Goal: Task Accomplishment & Management: Use online tool/utility

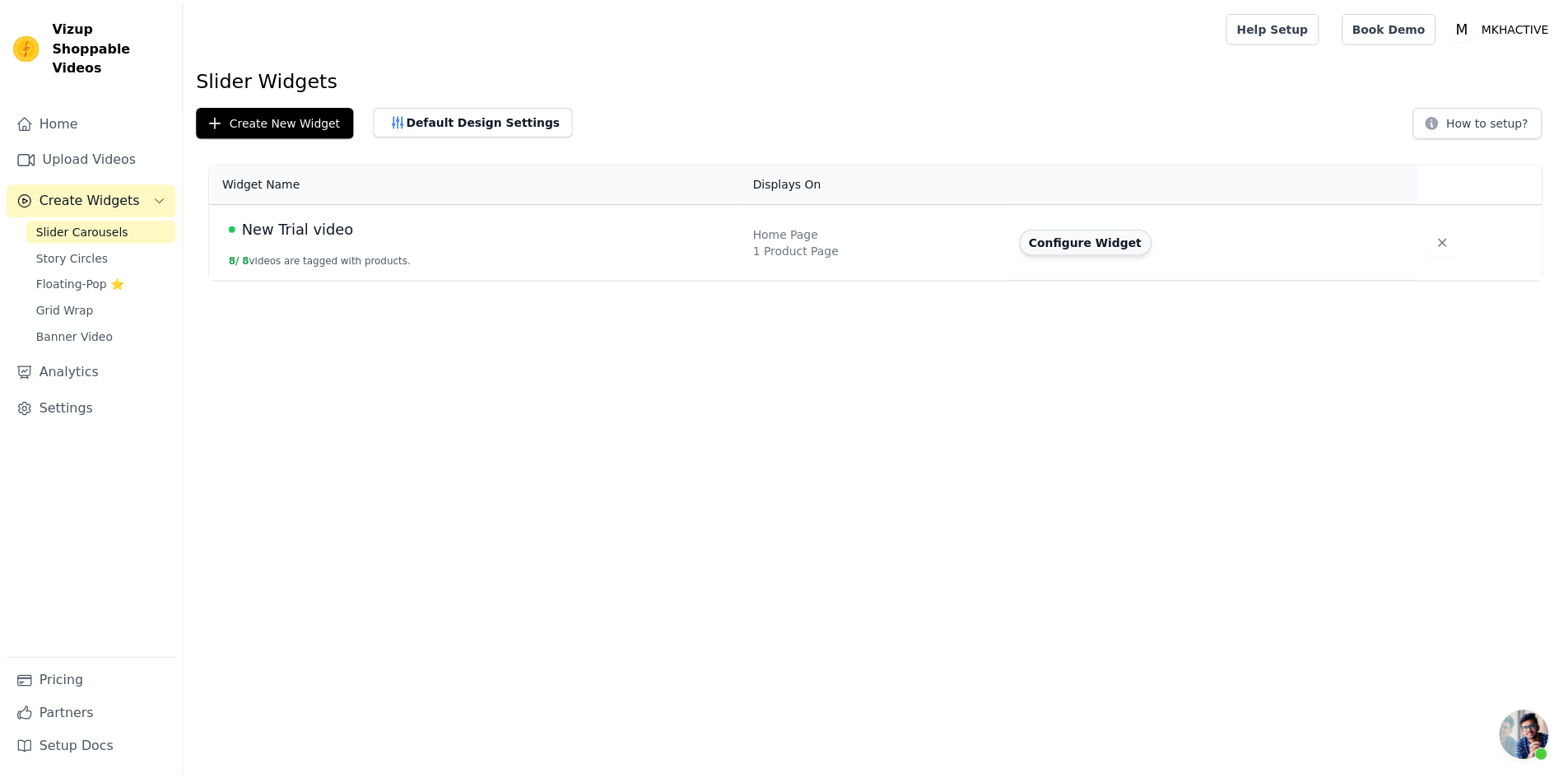
scroll to position [309, 0]
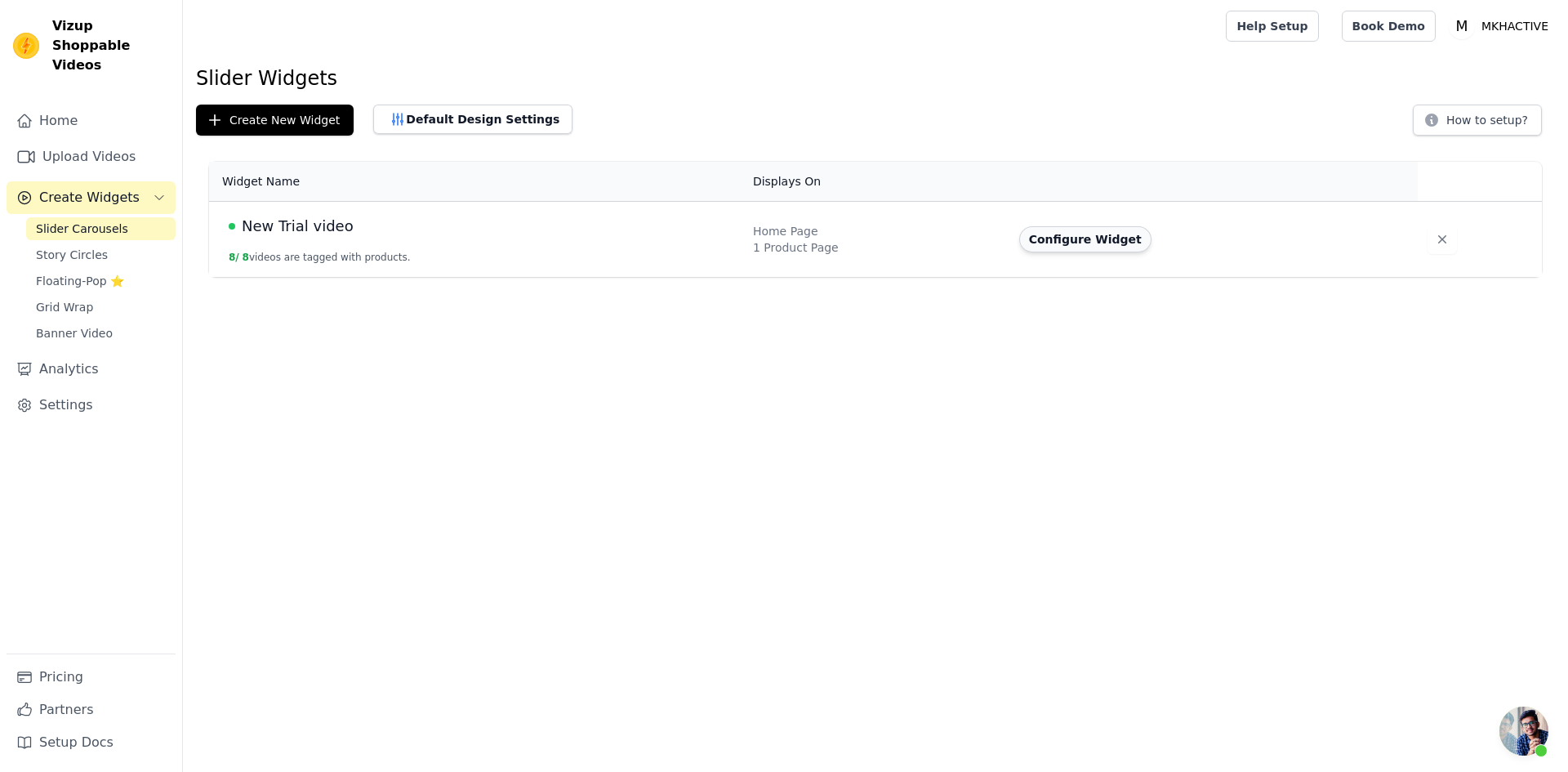
click at [1086, 243] on button "Configure Widget" at bounding box center [1085, 238] width 132 height 26
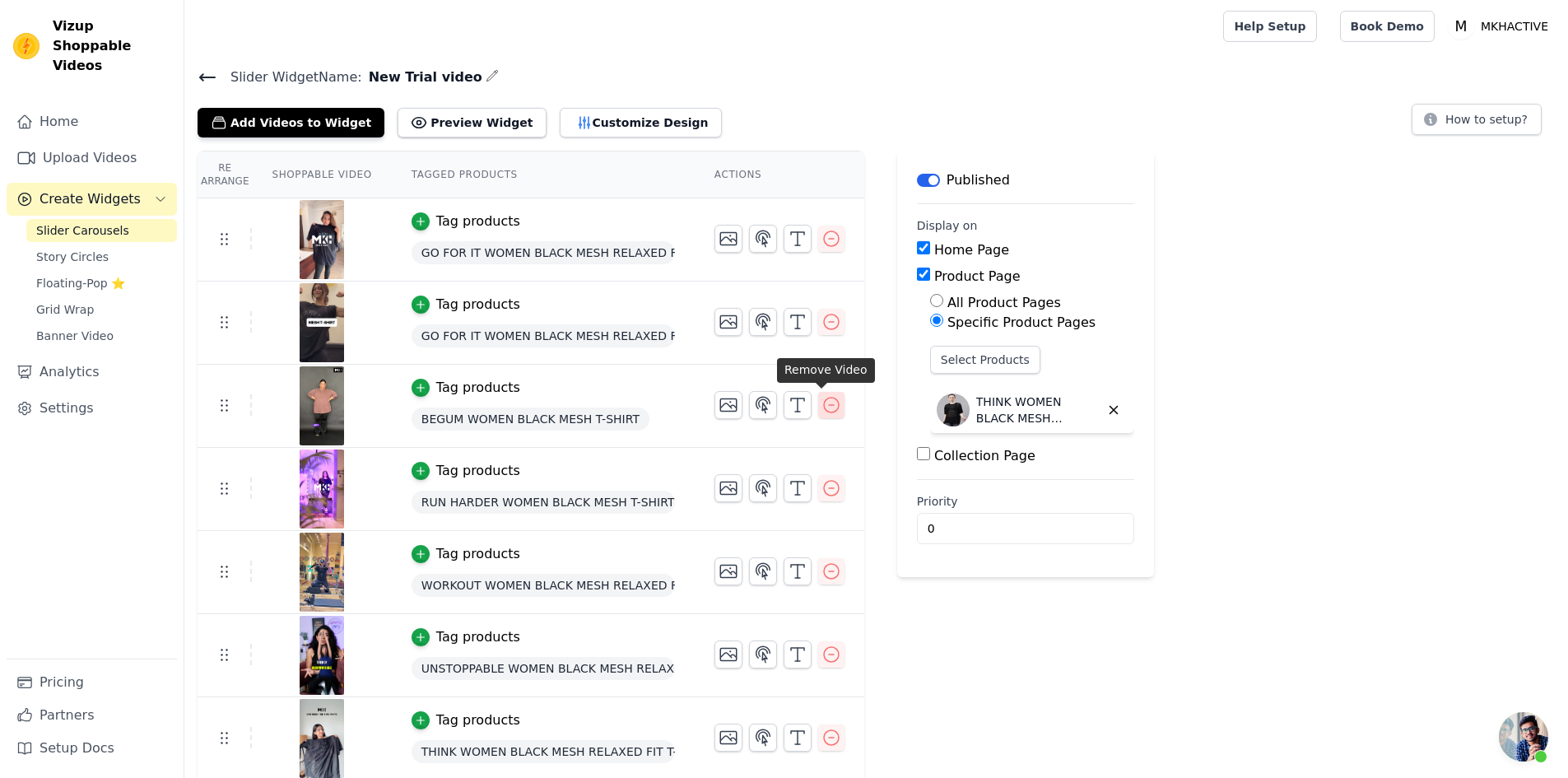
click at [822, 407] on icon "button" at bounding box center [831, 404] width 19 height 19
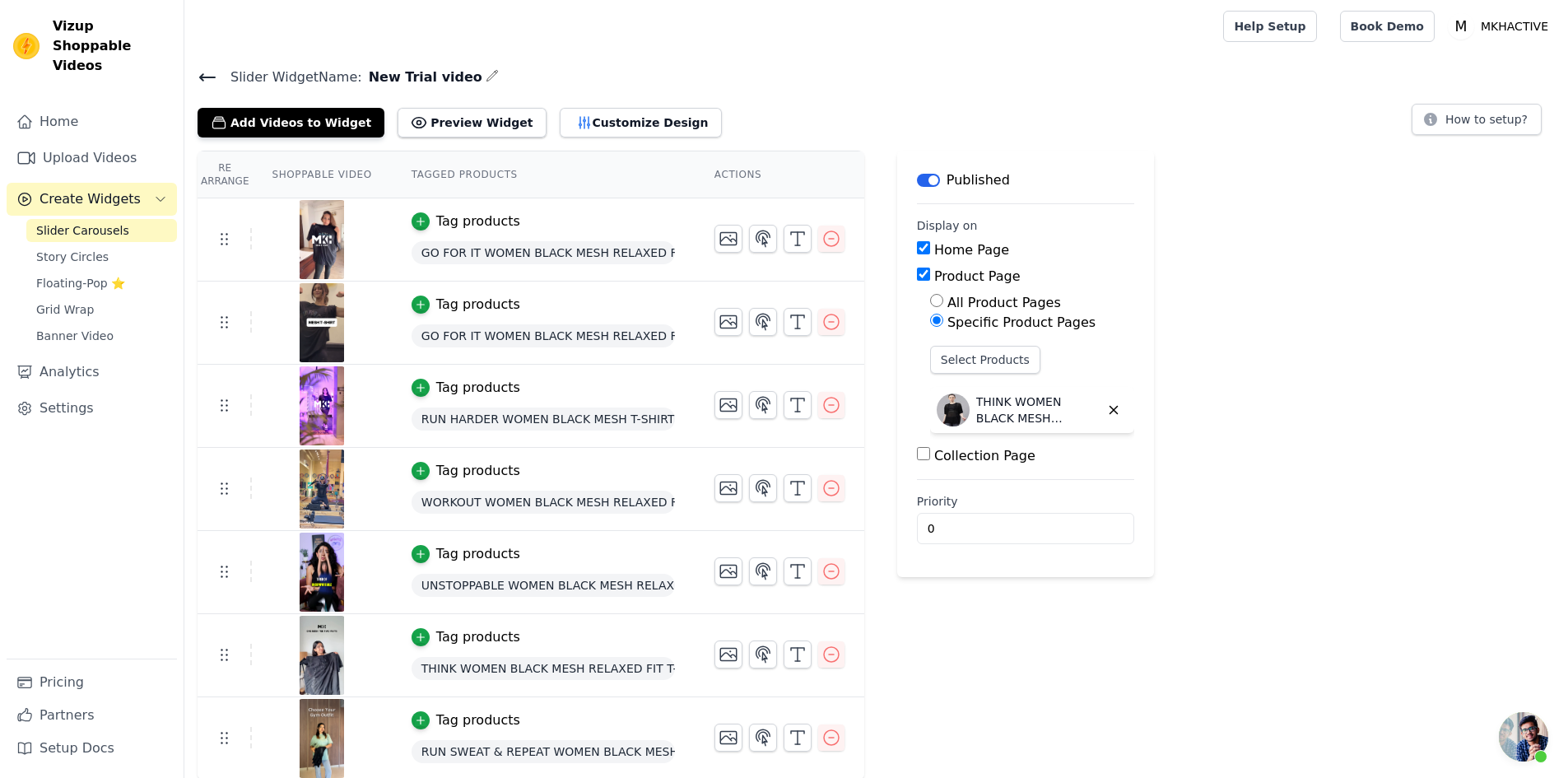
click at [313, 242] on img at bounding box center [322, 239] width 46 height 79
click at [519, 265] on div "GO FOR IT WOMEN BLACK MESH RELAXED FIT T-SHIRT" at bounding box center [543, 252] width 264 height 30
click at [314, 237] on img at bounding box center [322, 239] width 46 height 79
click at [478, 226] on div "Tag products" at bounding box center [478, 221] width 84 height 19
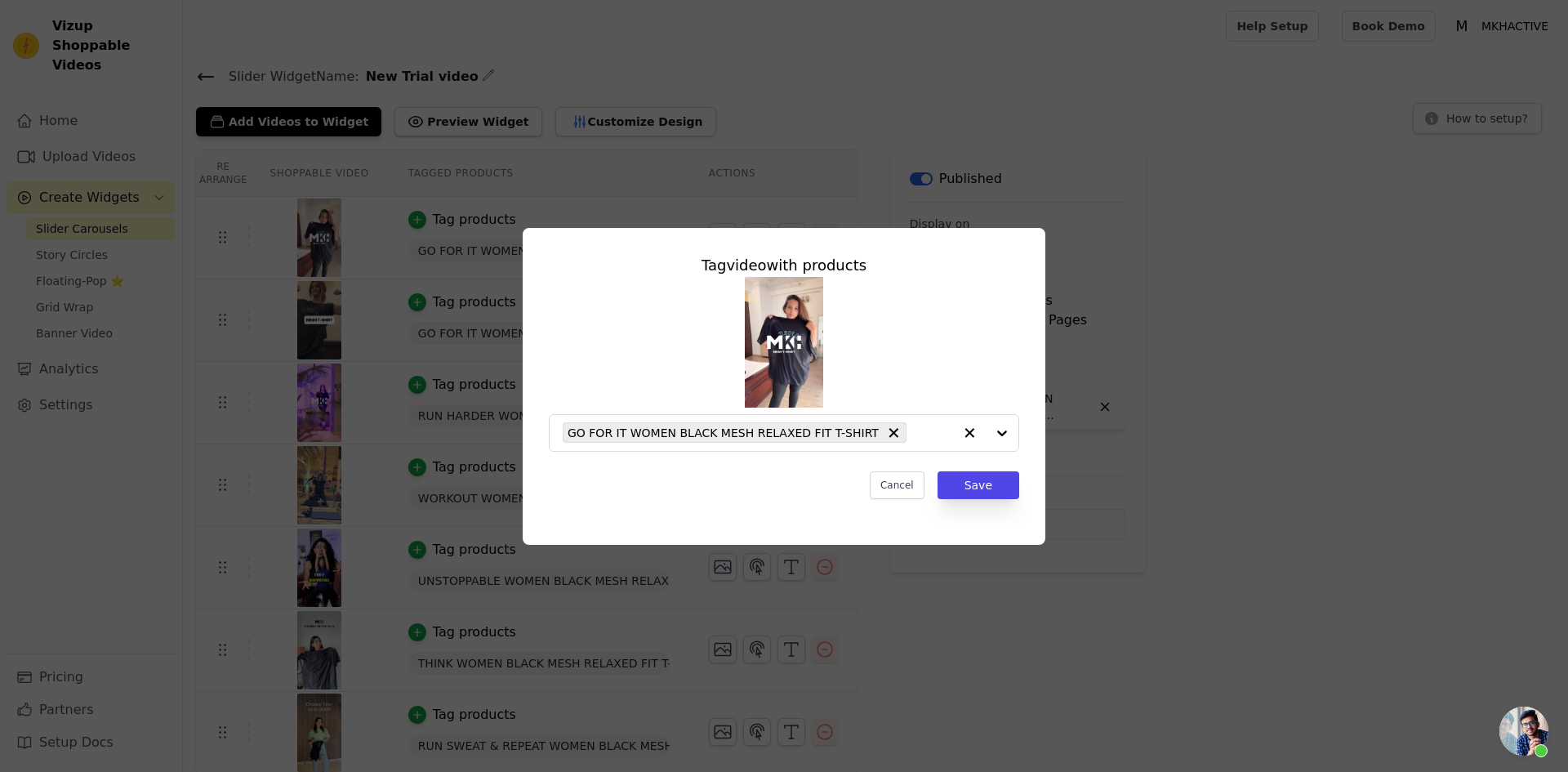
click at [775, 350] on img at bounding box center [784, 342] width 79 height 130
click at [903, 481] on button "Cancel" at bounding box center [897, 485] width 55 height 28
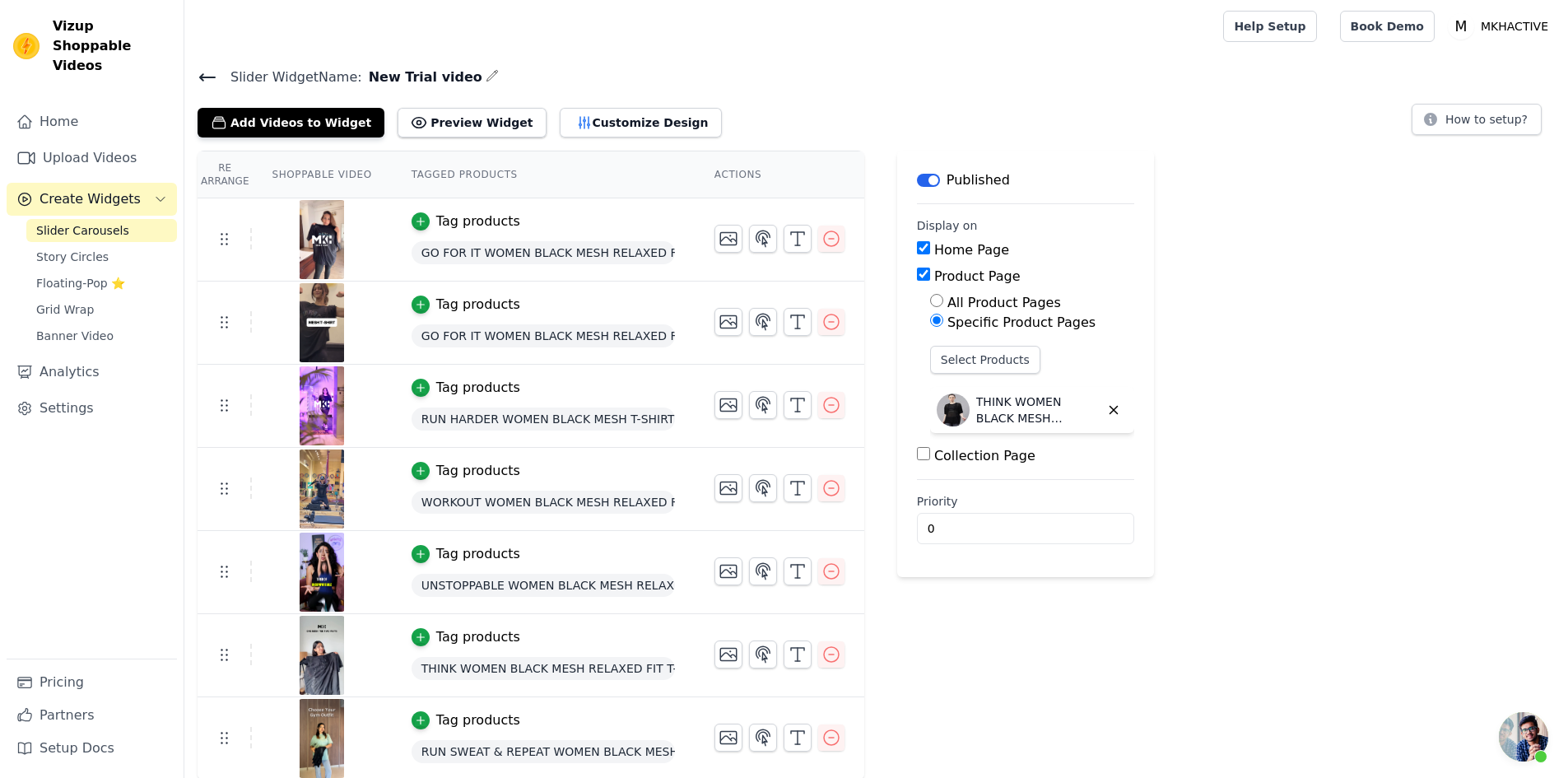
click at [321, 228] on img at bounding box center [322, 239] width 46 height 79
click at [718, 240] on icon "button" at bounding box center [728, 238] width 19 height 19
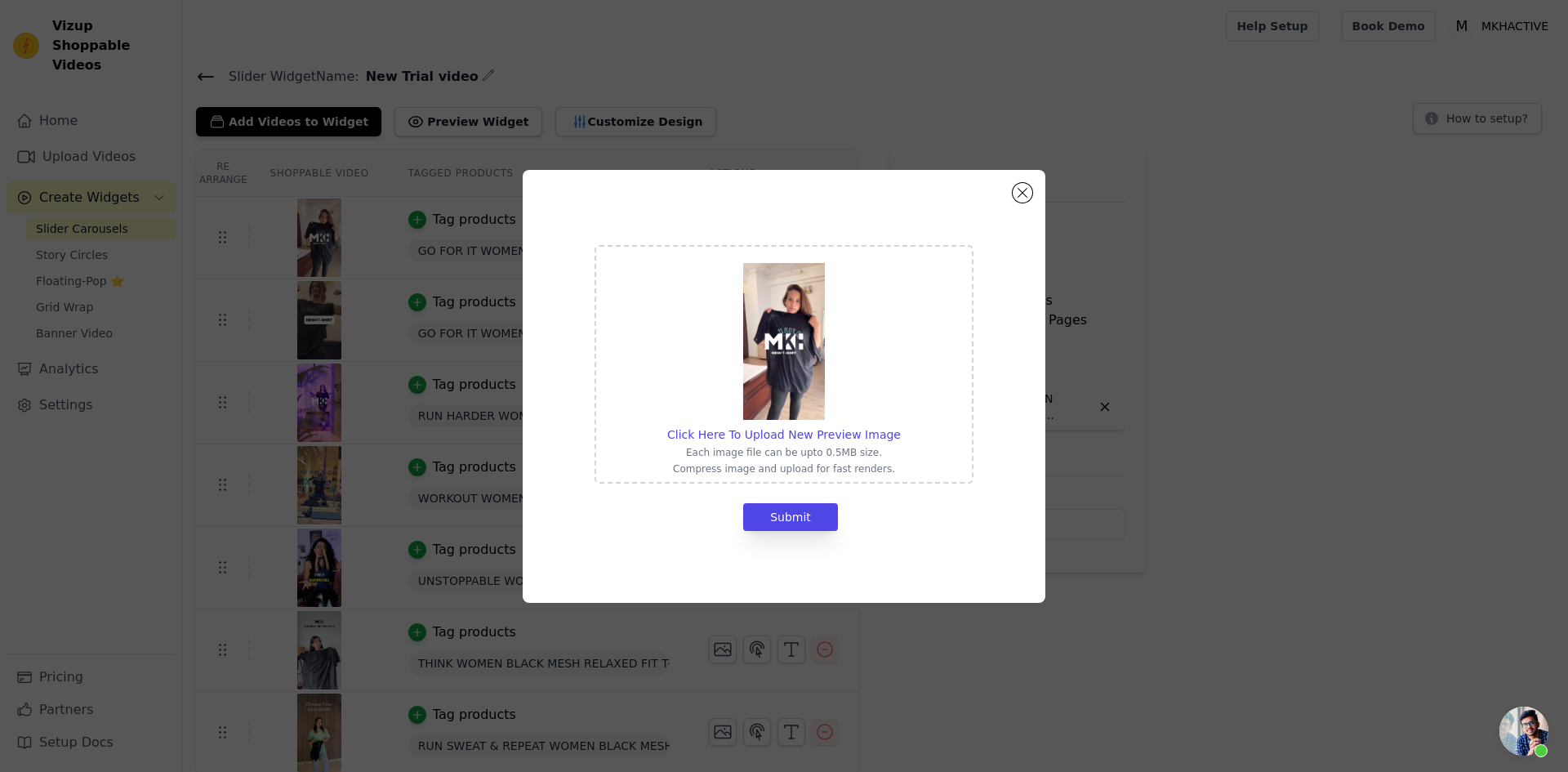
click at [779, 348] on img at bounding box center [784, 342] width 81 height 157
click at [899, 425] on input "Click Here To Upload New Preview Image Each image file can be upto 0.5MB size. …" at bounding box center [899, 425] width 1 height 1
click at [1021, 193] on button "Close modal" at bounding box center [1022, 193] width 19 height 19
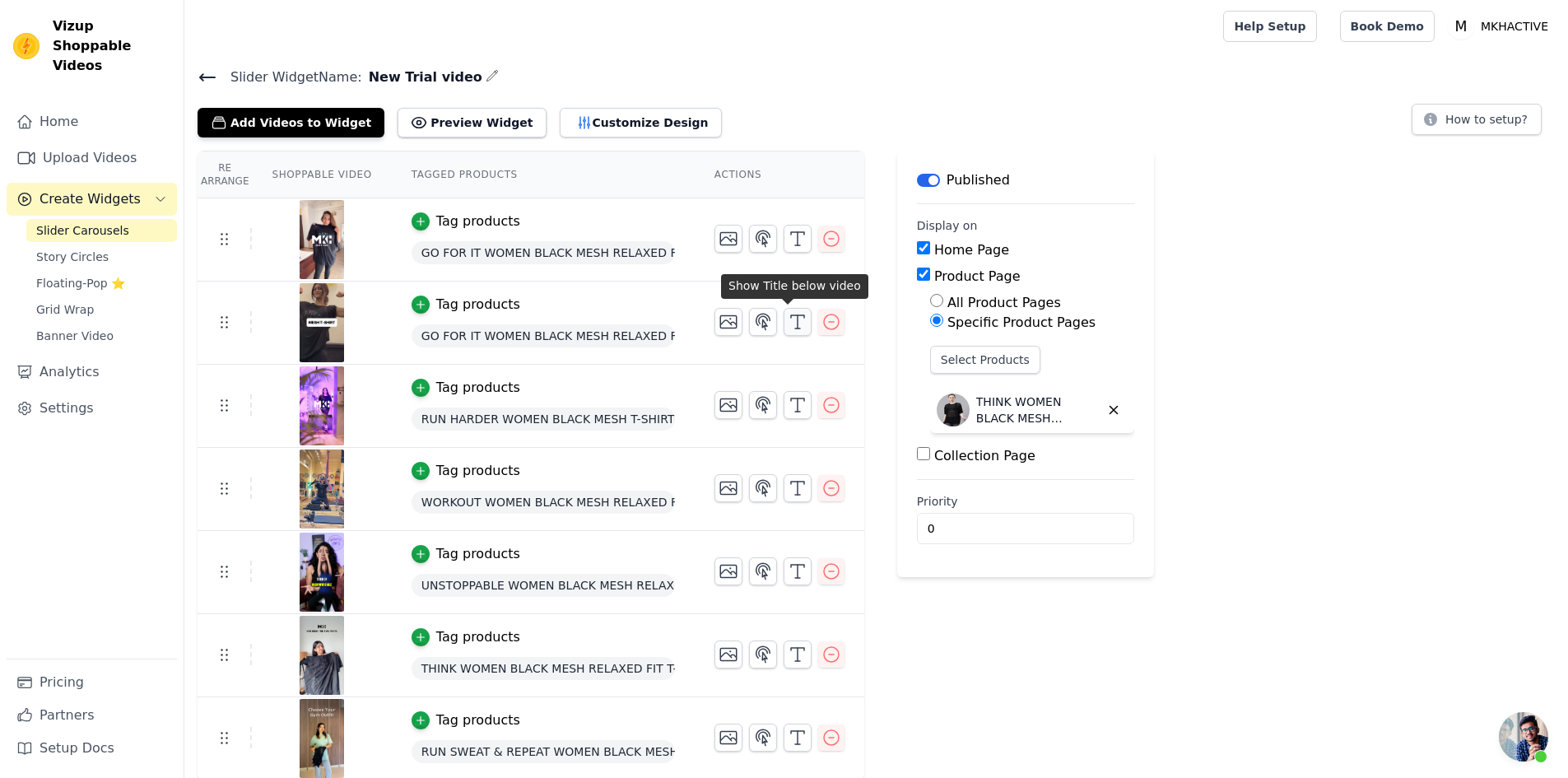
scroll to position [2, 0]
